Goal: Task Accomplishment & Management: Manage account settings

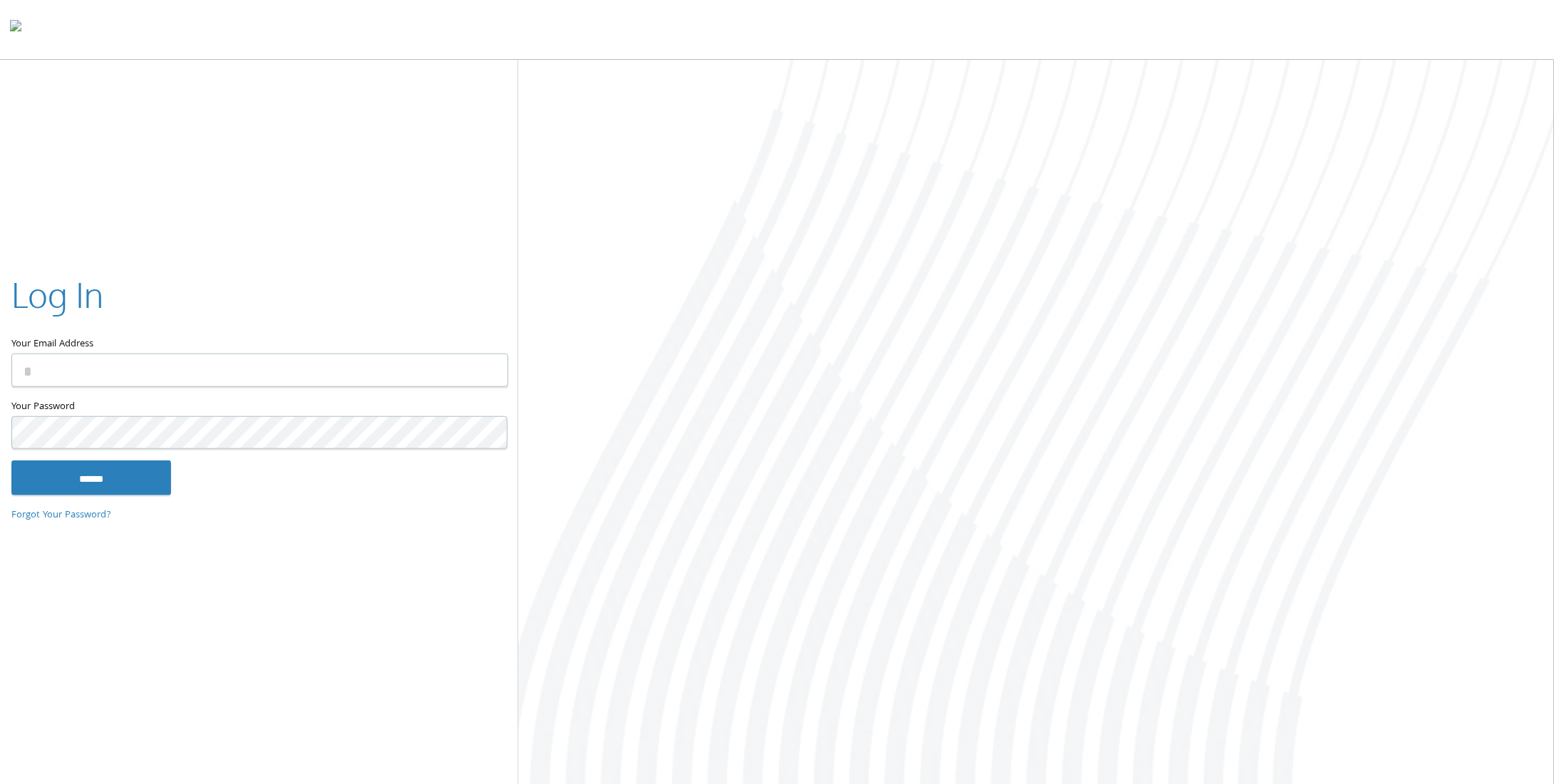
type input "**********"
click at [171, 372] on input "Your Email Address" at bounding box center [260, 370] width 497 height 34
type input "**********"
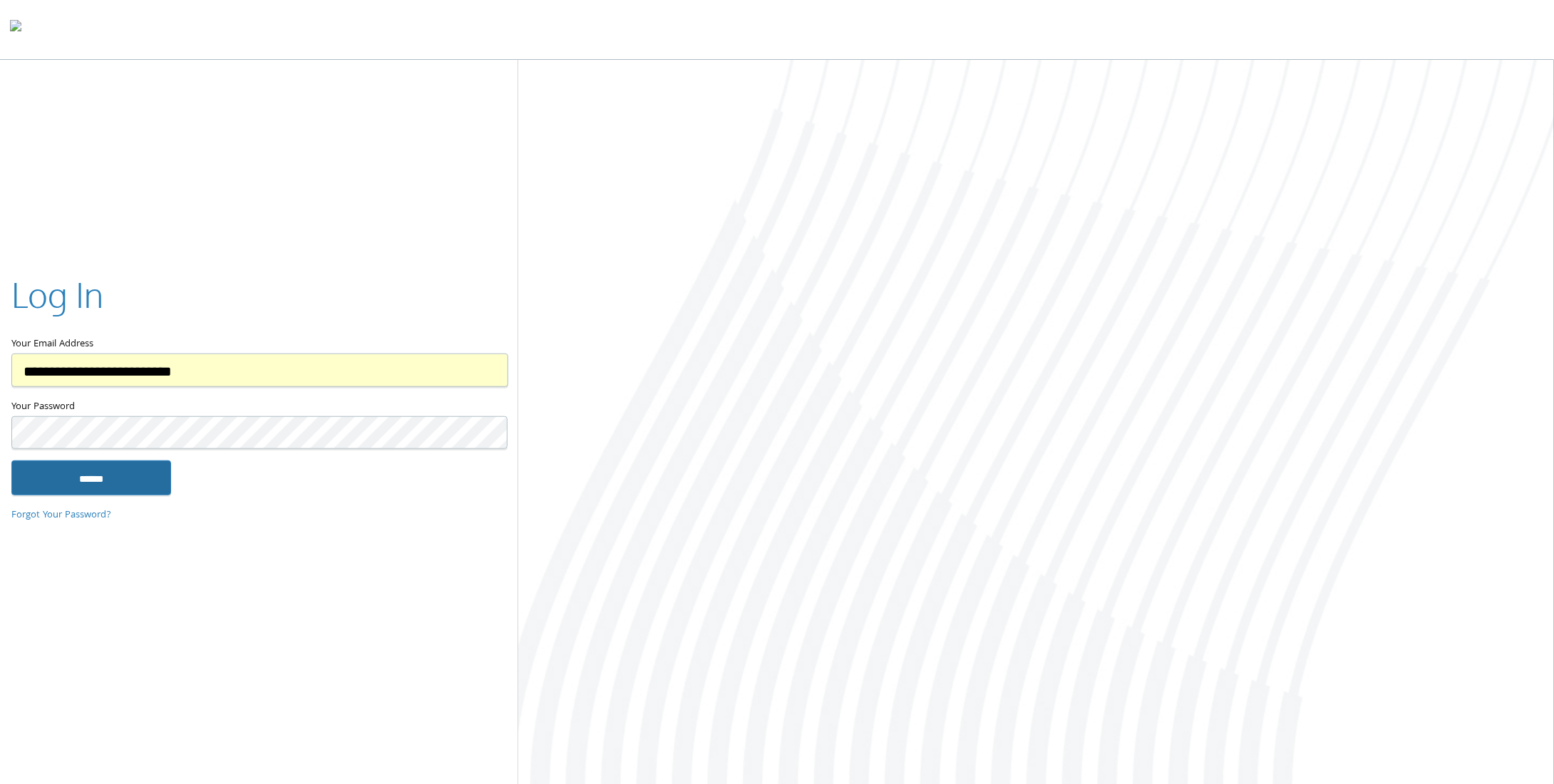
click at [141, 472] on input "******" at bounding box center [91, 478] width 159 height 34
